Goal: Navigation & Orientation: Find specific page/section

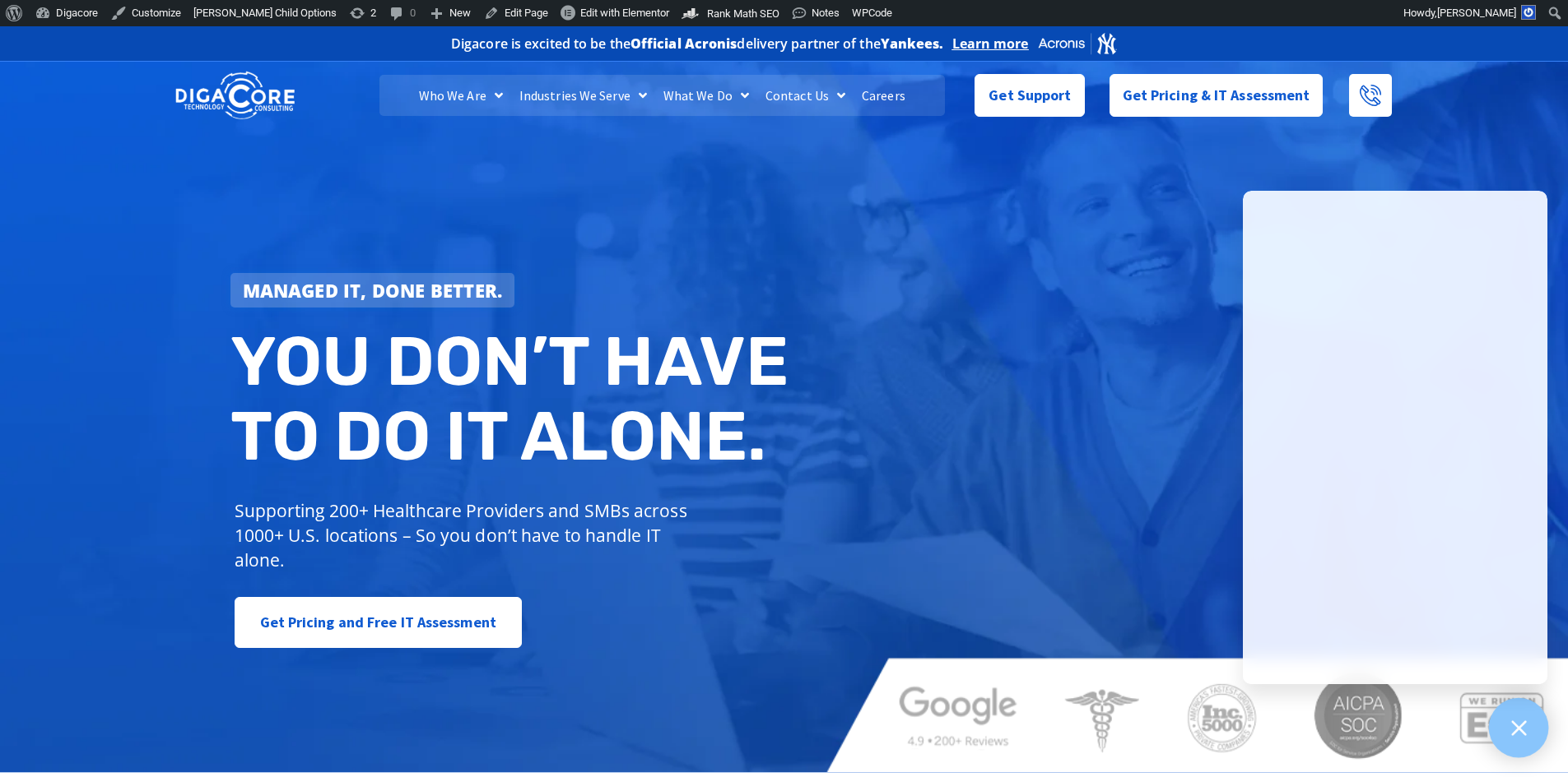
click at [776, 730] on icon at bounding box center [1518, 728] width 21 height 21
